Goal: Navigation & Orientation: Find specific page/section

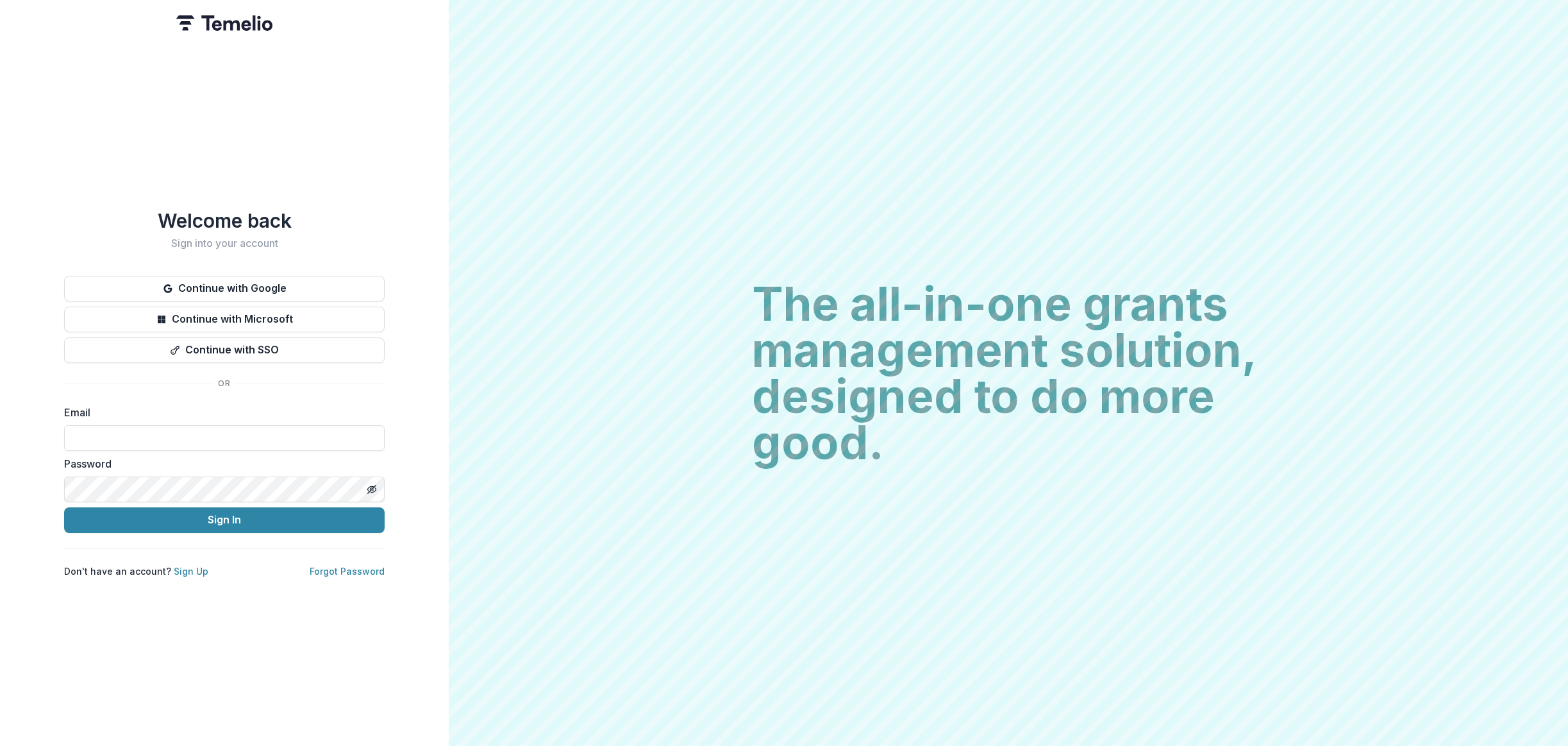
type input "**********"
click at [248, 523] on button "Sign In" at bounding box center [224, 520] width 321 height 26
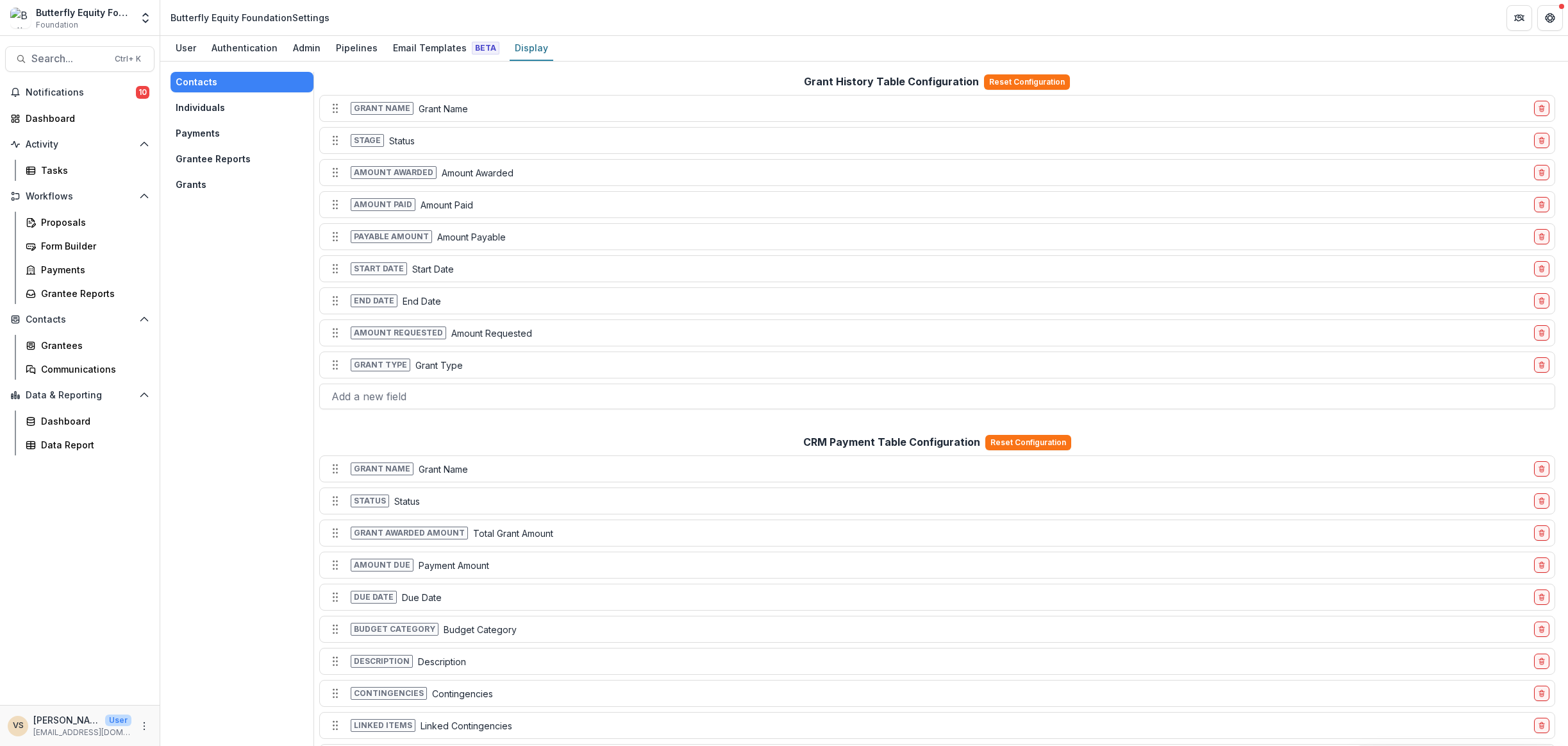
click at [78, 129] on div "Notifications 10 Dashboard Activity Tasks Workflows Proposals Form Builder Paym…" at bounding box center [80, 393] width 159 height 623
click at [80, 124] on div "Dashboard" at bounding box center [85, 119] width 119 height 14
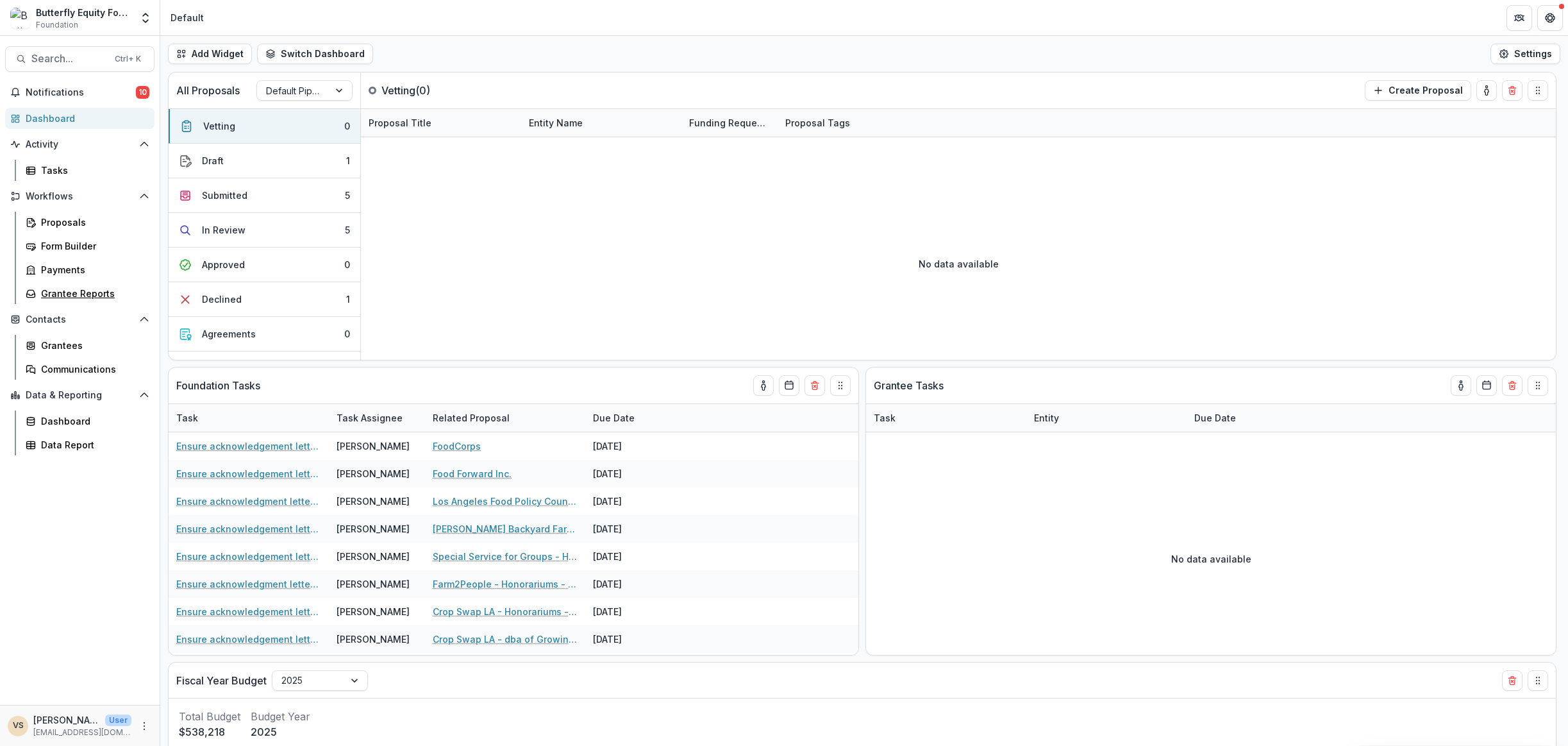
click at [80, 299] on div "Grantee Reports" at bounding box center [92, 294] width 103 height 14
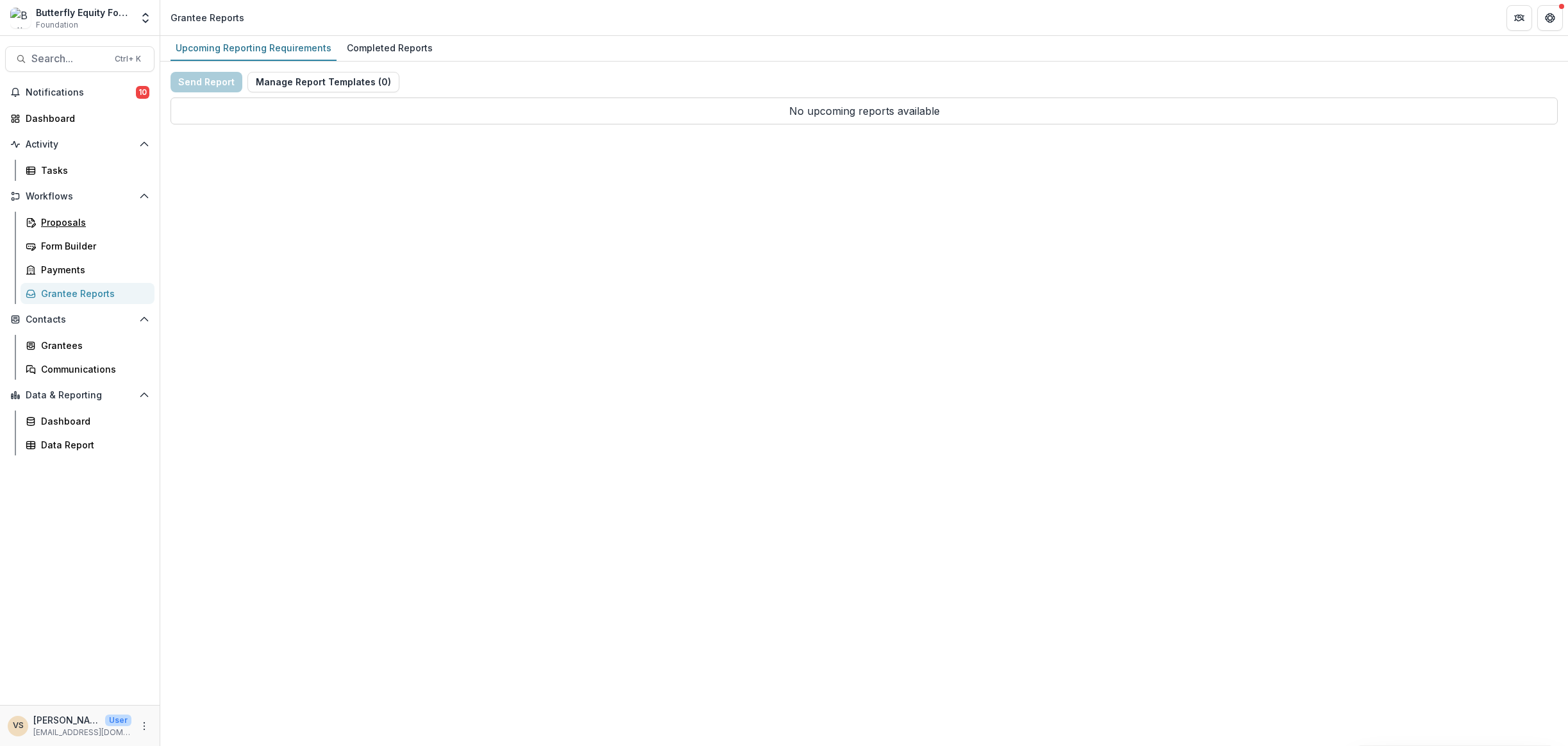
click at [75, 224] on div "Proposals" at bounding box center [92, 223] width 103 height 14
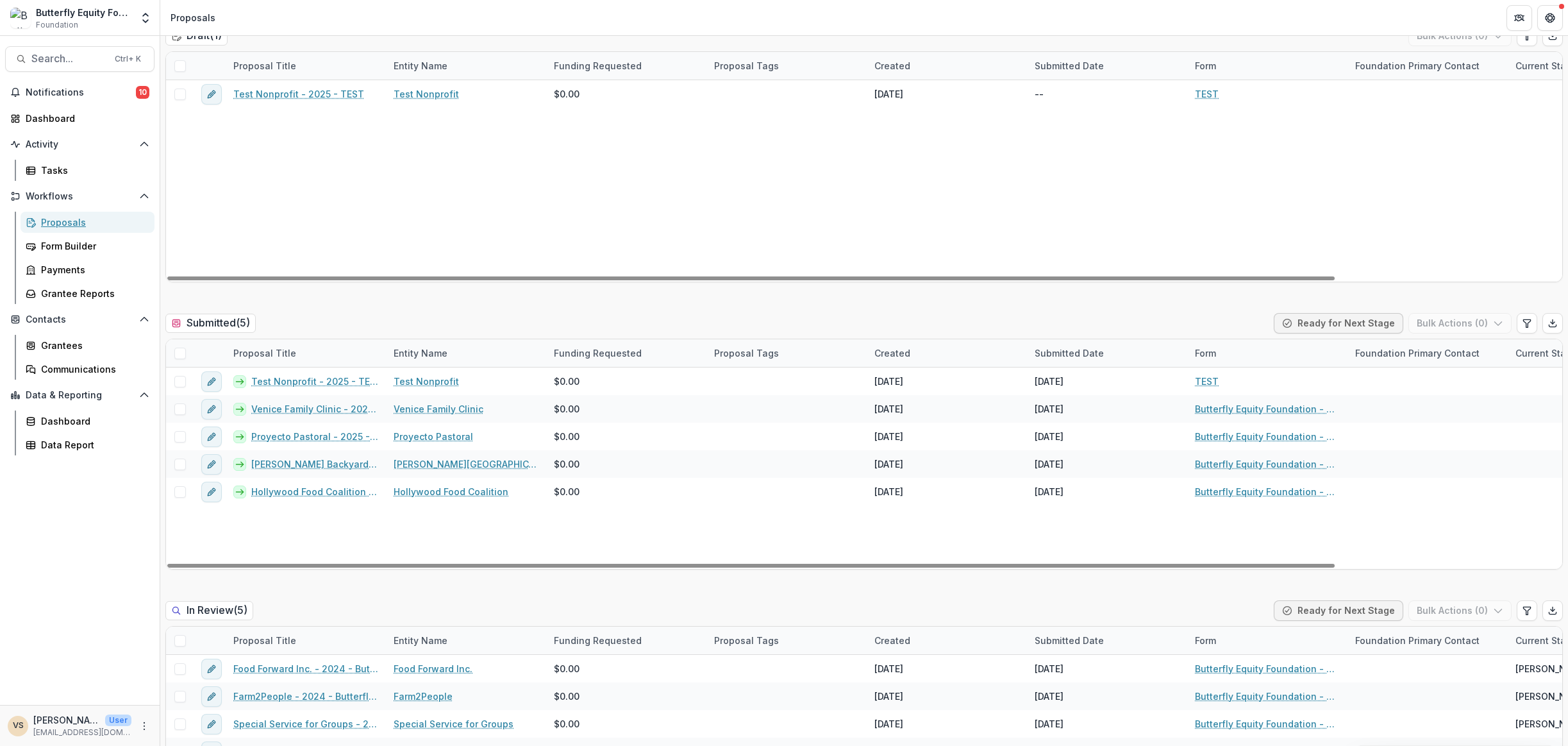
scroll to position [513, 0]
